Goal: Information Seeking & Learning: Check status

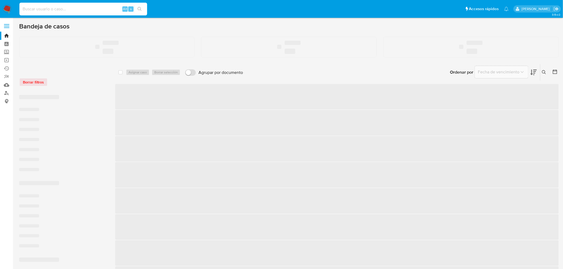
click at [56, 9] on input at bounding box center [83, 9] width 128 height 7
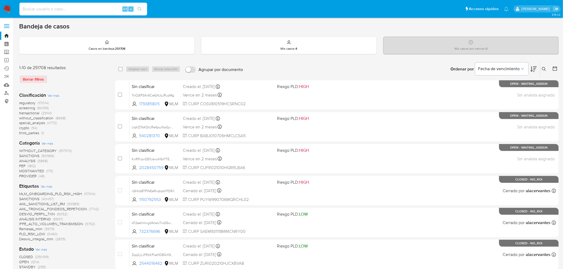
paste input "294571874"
type input "294571874"
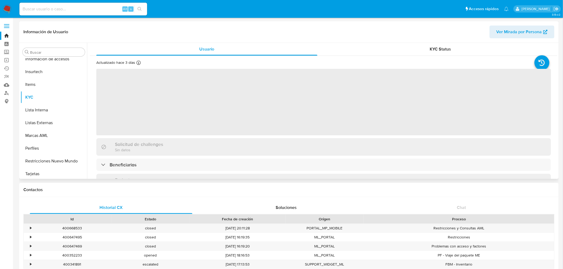
scroll to position [225, 0]
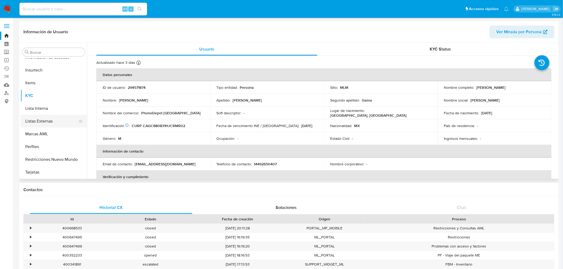
select select "10"
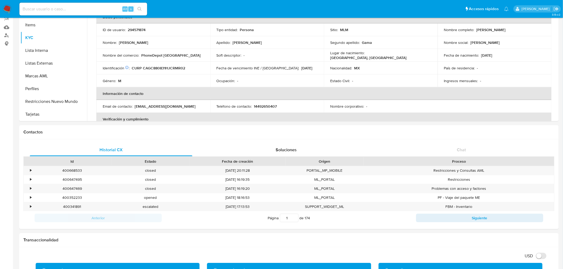
scroll to position [59, 0]
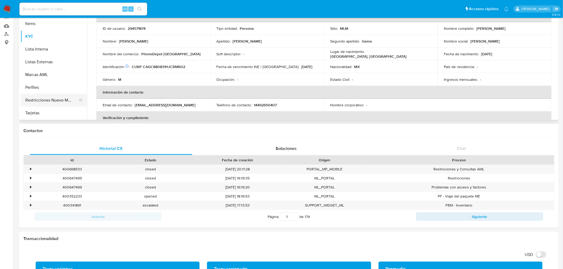
click at [59, 98] on button "Restricciones Nuevo Mundo" at bounding box center [51, 100] width 62 height 13
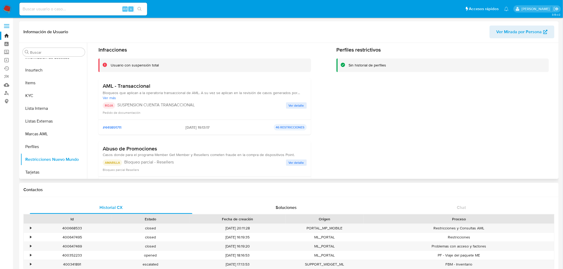
scroll to position [30, 0]
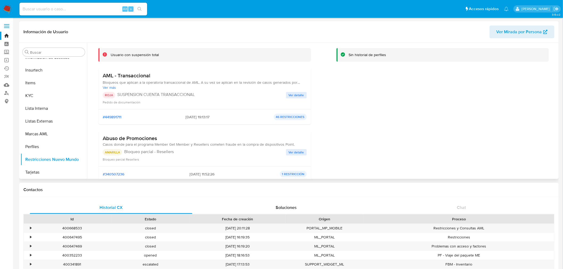
click at [296, 94] on span "Ver detalle" at bounding box center [296, 95] width 15 height 5
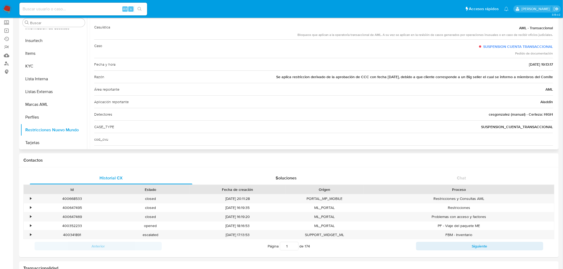
scroll to position [0, 0]
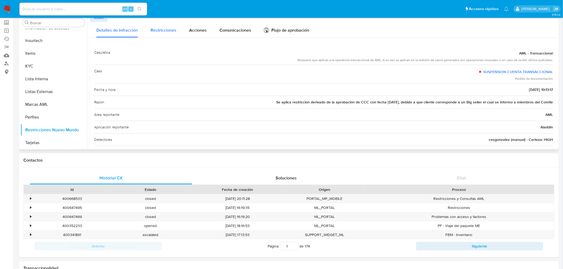
click at [167, 30] on span "Restricciones" at bounding box center [164, 30] width 26 height 6
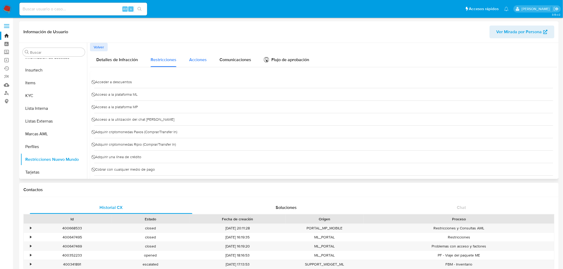
click at [200, 62] on span "Acciones" at bounding box center [198, 60] width 18 height 6
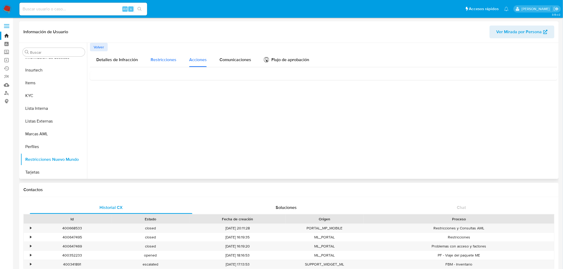
click at [164, 55] on div "Restricciones" at bounding box center [164, 59] width 26 height 16
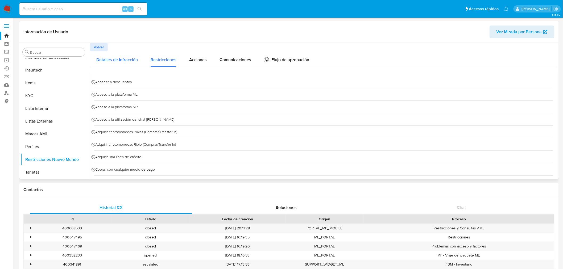
click at [129, 58] on span "Detalles de Infracción" at bounding box center [117, 60] width 42 height 6
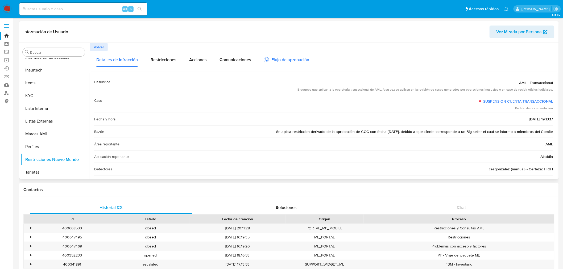
click at [295, 59] on div "Flujo de aprobación" at bounding box center [286, 61] width 45 height 6
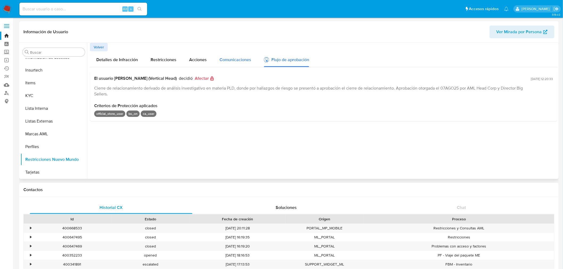
click at [236, 63] on div "Comunicaciones" at bounding box center [235, 59] width 32 height 16
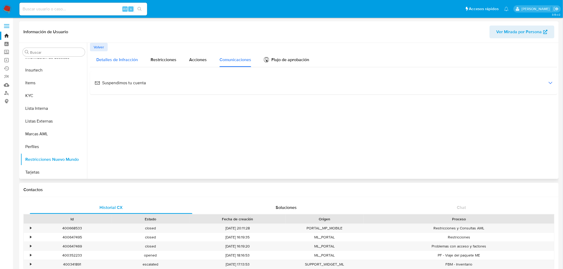
click at [129, 57] on span "Detalles de Infracción" at bounding box center [117, 60] width 42 height 6
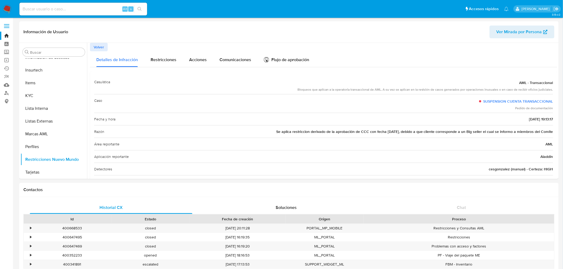
drag, startPoint x: 517, startPoint y: 83, endPoint x: 566, endPoint y: 81, distance: 49.0
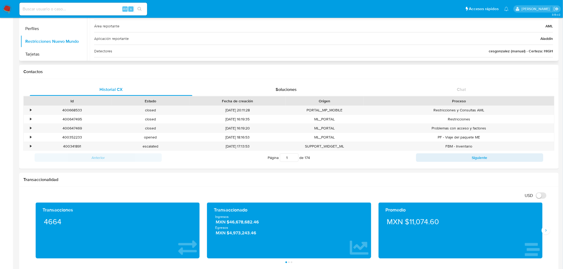
scroll to position [225, 0]
